Goal: Find specific page/section: Find specific page/section

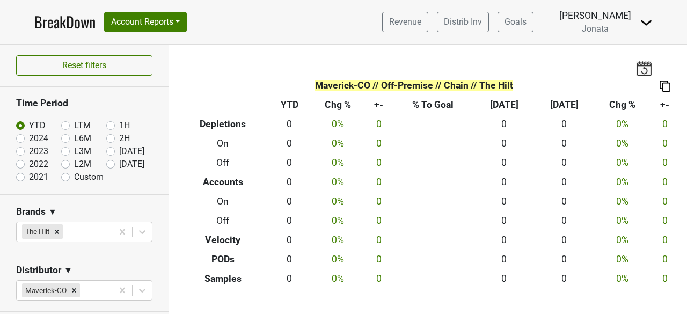
scroll to position [160, 0]
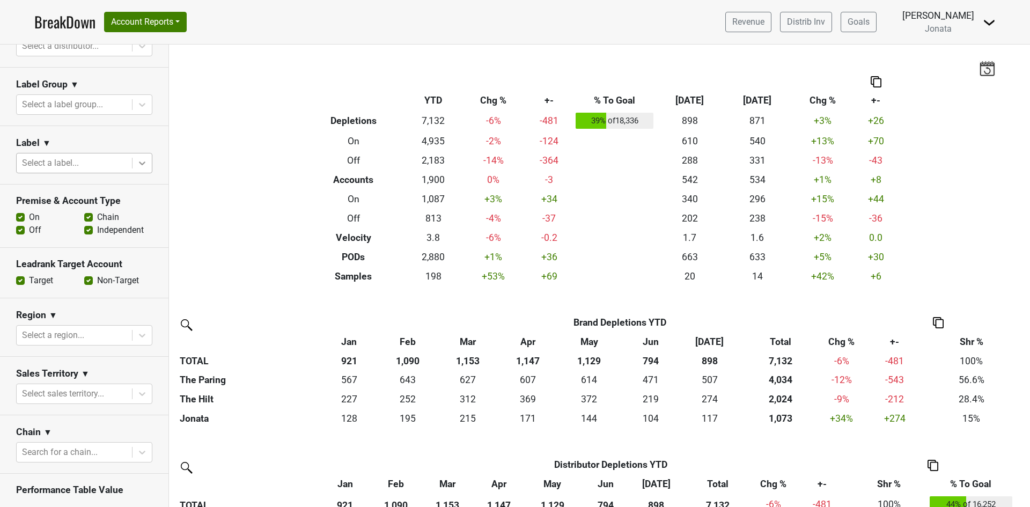
scroll to position [268, 0]
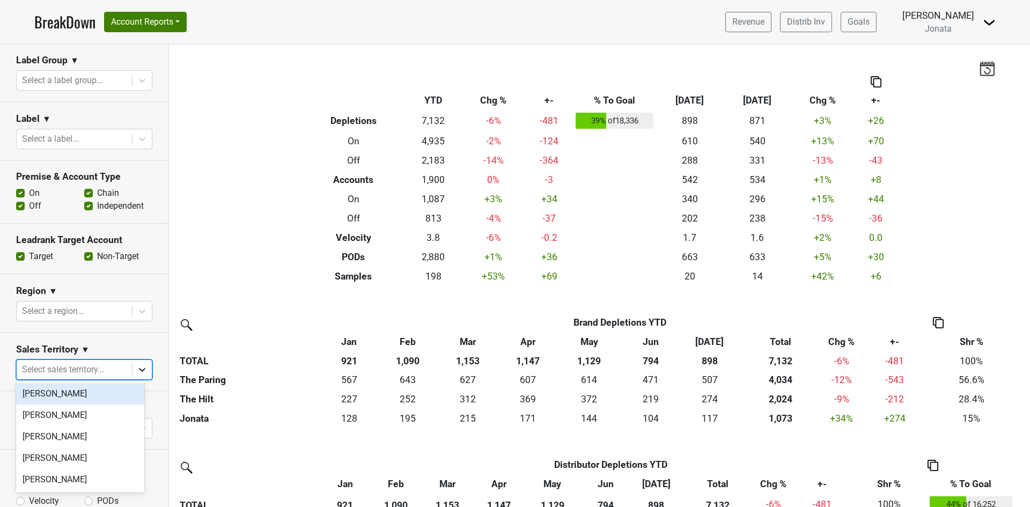
click at [139, 369] on icon at bounding box center [142, 371] width 6 height 4
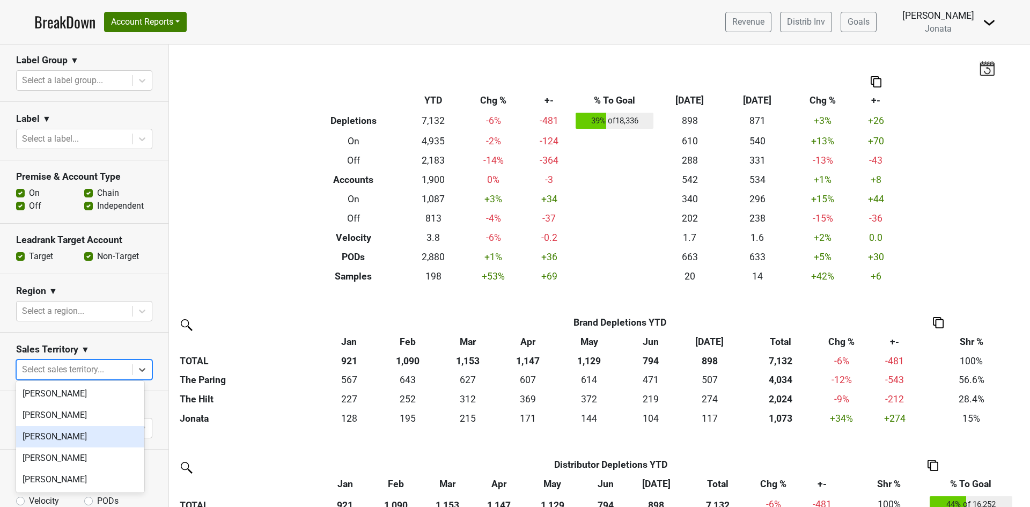
click at [63, 440] on div "[PERSON_NAME]" at bounding box center [80, 436] width 128 height 21
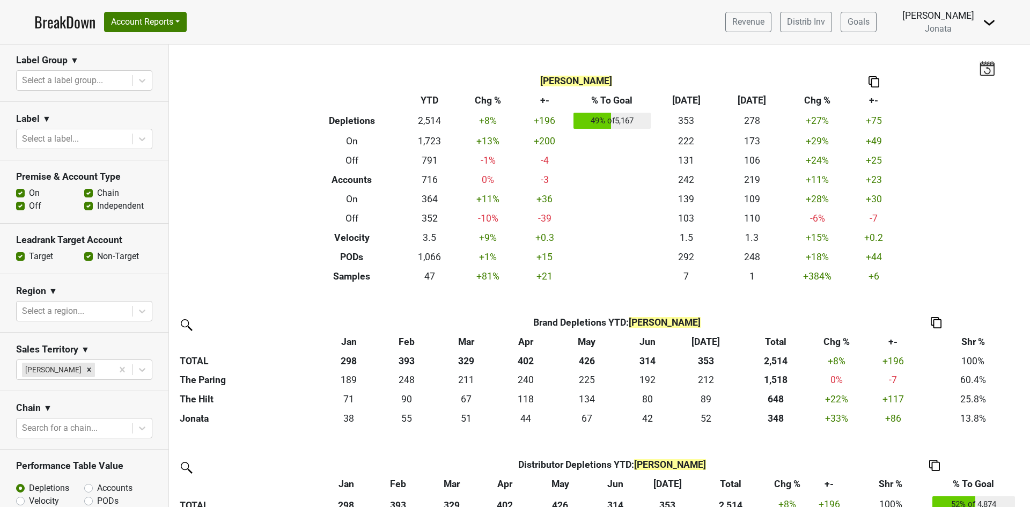
click at [869, 82] on img at bounding box center [874, 81] width 11 height 11
click at [861, 50] on div "Copy as Image" at bounding box center [870, 47] width 54 height 16
